Goal: Task Accomplishment & Management: Manage account settings

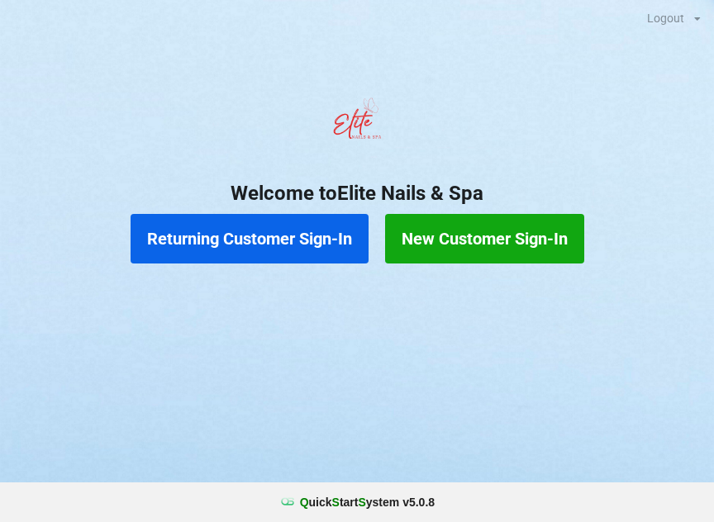
click at [183, 243] on button "Returning Customer Sign-In" at bounding box center [250, 239] width 238 height 50
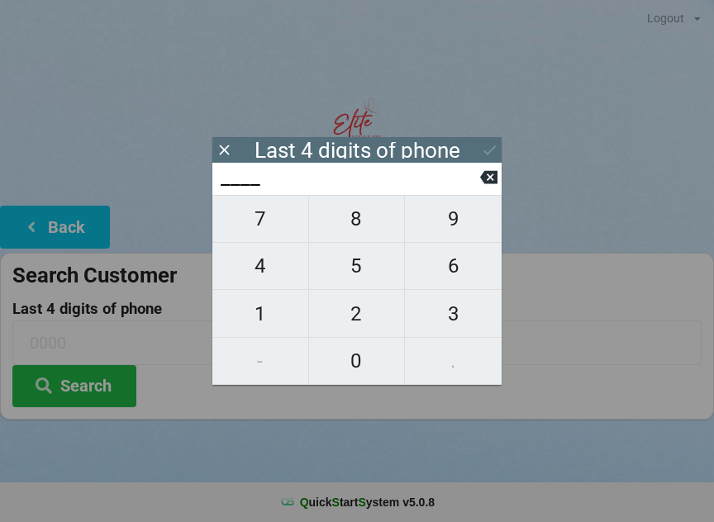
click at [270, 274] on span "4" at bounding box center [260, 266] width 96 height 35
type input "4___"
click at [272, 316] on span "1" at bounding box center [260, 314] width 96 height 35
type input "41__"
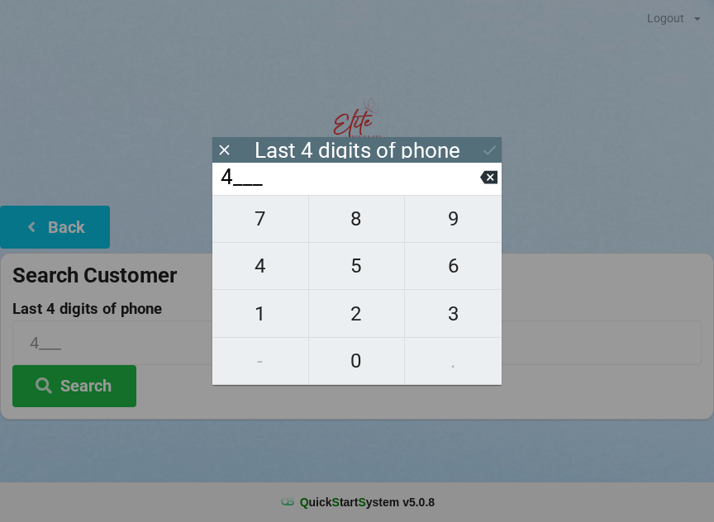
type input "41__"
click at [273, 318] on span "1" at bounding box center [260, 314] width 96 height 35
type input "411_"
click at [365, 316] on span "2" at bounding box center [357, 314] width 96 height 35
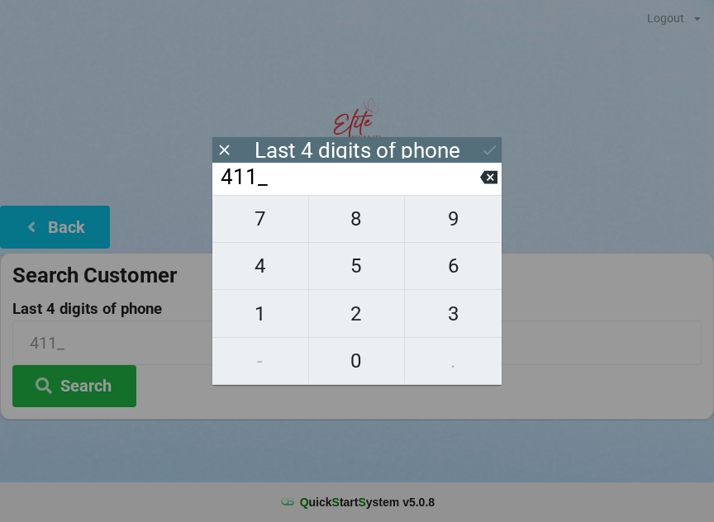
type input "4112"
click at [477, 143] on div "Last 4 digits of phone" at bounding box center [356, 150] width 289 height 26
click at [404, 191] on input "4112" at bounding box center [349, 177] width 261 height 26
click at [104, 392] on button "Search" at bounding box center [74, 386] width 124 height 42
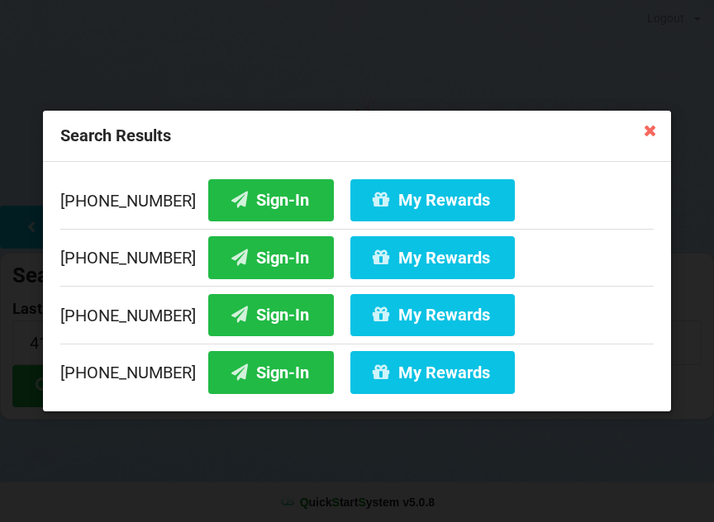
click at [246, 197] on button "Sign-In" at bounding box center [271, 200] width 126 height 42
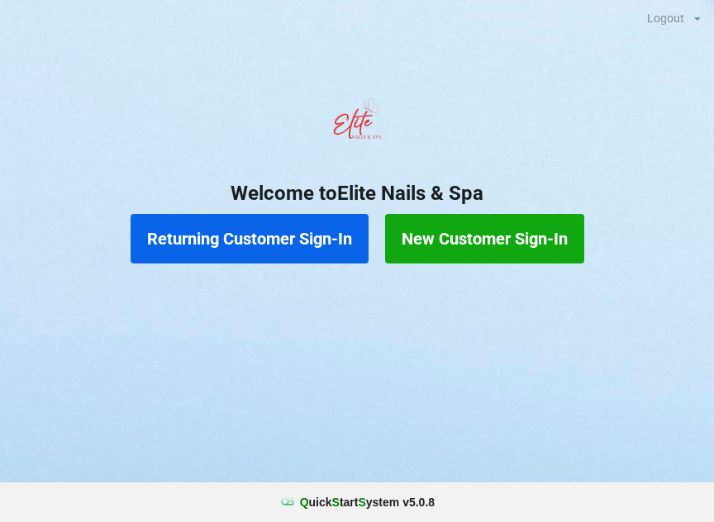
click at [284, 230] on button "Returning Customer Sign-In" at bounding box center [250, 239] width 238 height 50
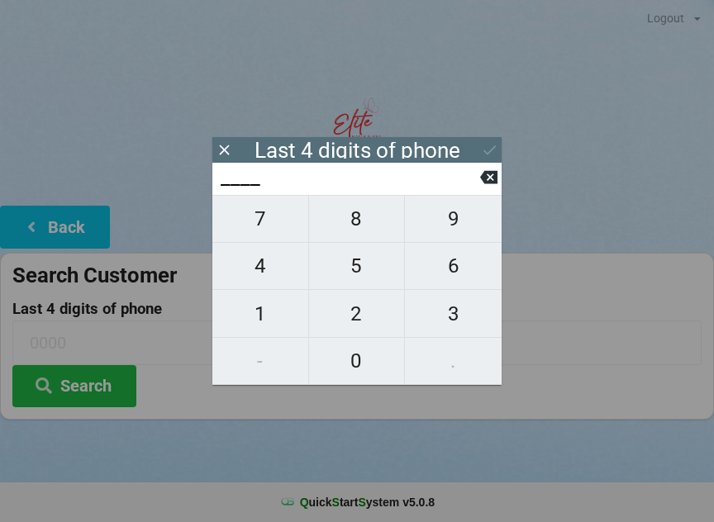
click at [264, 231] on span "7" at bounding box center [260, 219] width 96 height 35
type input "7___"
click at [459, 309] on span "3" at bounding box center [453, 314] width 97 height 35
type input "73__"
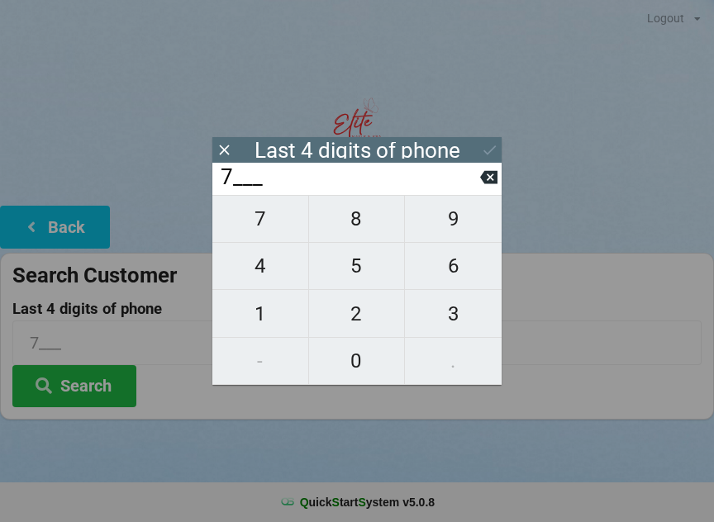
type input "73__"
click at [255, 219] on span "7" at bounding box center [260, 219] width 96 height 35
type input "737_"
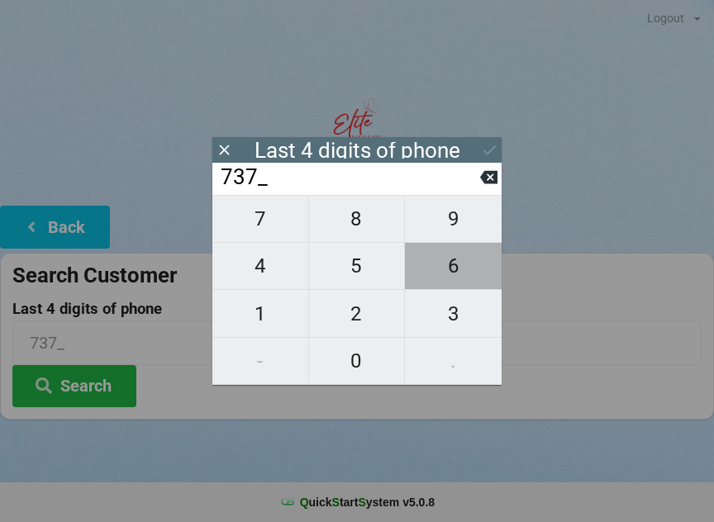
click at [462, 273] on span "6" at bounding box center [453, 266] width 97 height 35
type input "7376"
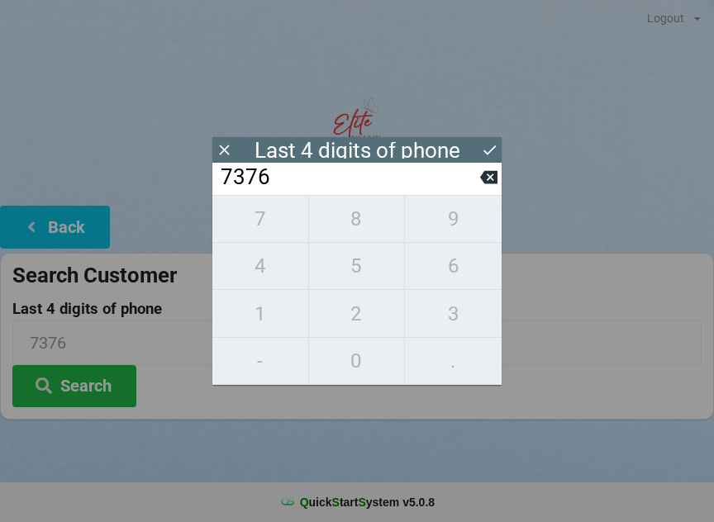
click at [483, 139] on button at bounding box center [489, 150] width 17 height 22
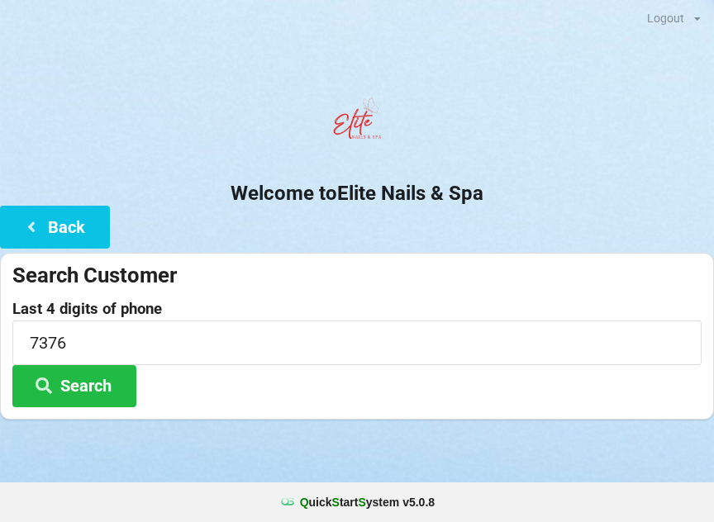
click at [99, 374] on button "Search" at bounding box center [74, 386] width 124 height 42
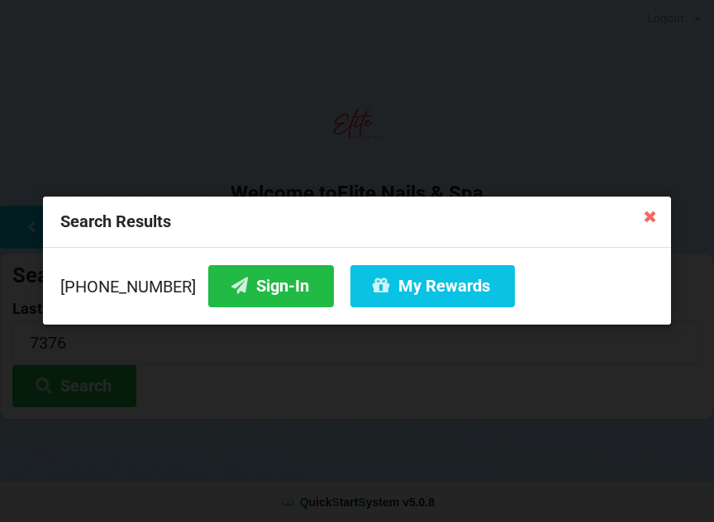
click at [245, 292] on button "Sign-In" at bounding box center [271, 286] width 126 height 42
